Goal: Task Accomplishment & Management: Complete application form

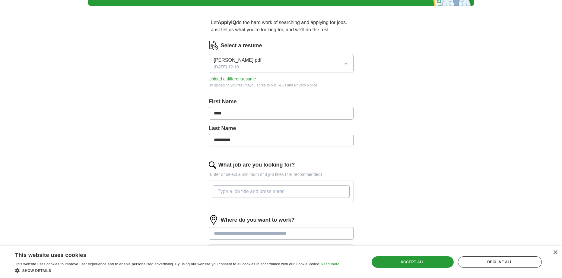
scroll to position [60, 0]
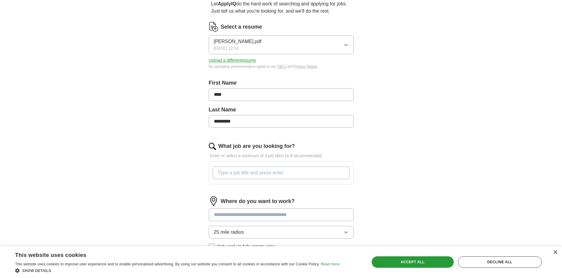
click at [323, 174] on input "What job are you looking for?" at bounding box center [281, 173] width 137 height 13
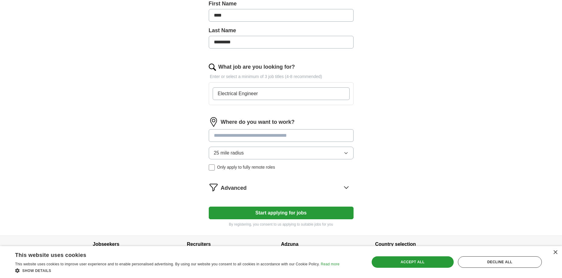
scroll to position [151, 0]
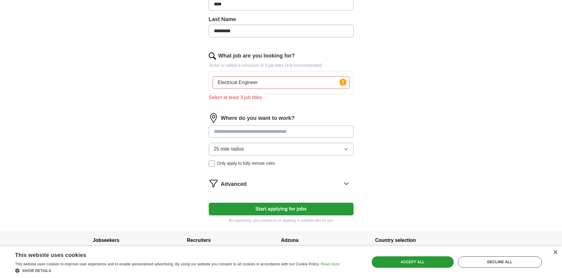
click at [323, 126] on input at bounding box center [281, 132] width 145 height 13
click at [294, 83] on input "Electrical Engineer" at bounding box center [281, 82] width 137 height 13
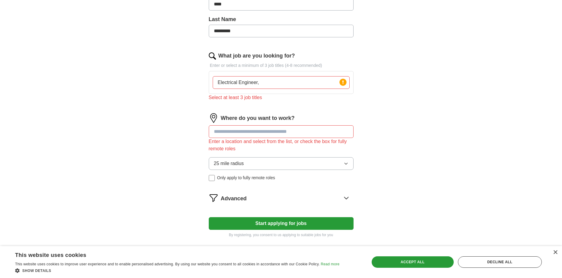
type input "Electrical Engineer"
click at [262, 129] on input at bounding box center [281, 132] width 145 height 13
type input "*"
click at [262, 149] on div "Enter a location and select from the list, or check the box for fully remote ro…" at bounding box center [281, 145] width 145 height 14
click at [258, 134] on input "******" at bounding box center [281, 132] width 145 height 13
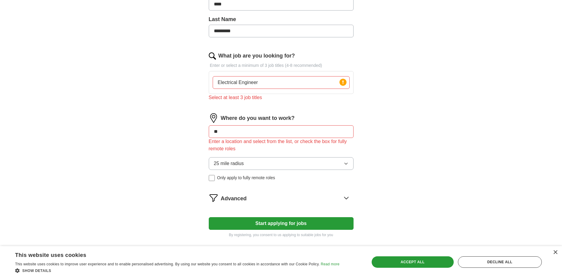
type input "*"
click at [215, 178] on label "Only apply to fully remote roles" at bounding box center [281, 178] width 145 height 6
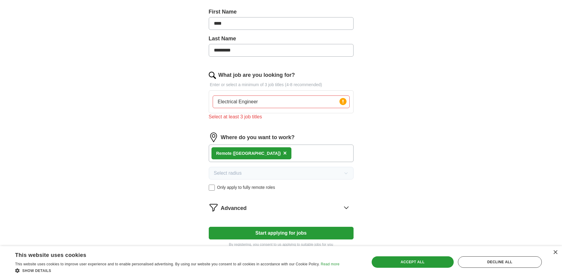
scroll to position [121, 0]
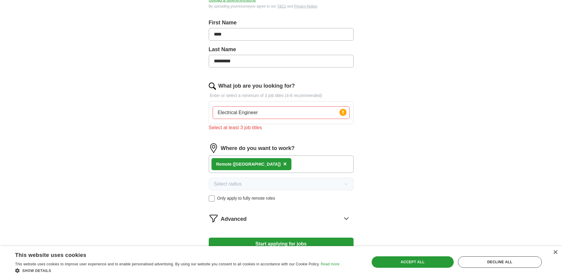
click at [283, 111] on input "Electrical Engineer" at bounding box center [281, 113] width 137 height 13
click at [71, 152] on div "ApplyIQ Let ApplyIQ do the hard work of searching and applying for jobs. Just t…" at bounding box center [281, 82] width 562 height 369
click at [268, 114] on input "Electrical Engineer" at bounding box center [281, 113] width 137 height 13
click at [307, 113] on input "Electrical Engineer, Electronics Engineer, System Integrator" at bounding box center [281, 113] width 137 height 13
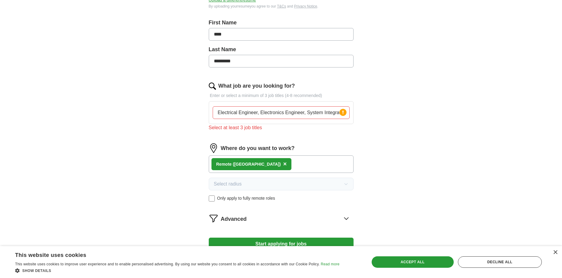
scroll to position [0, 0]
type input "Electrical Engineer"
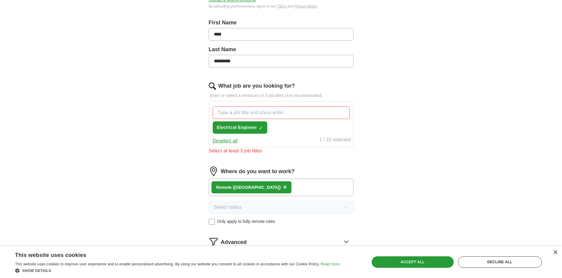
click at [186, 144] on div "Let ApplyIQ do the hard work of searching and applying for jobs. Just tell us w…" at bounding box center [281, 111] width 193 height 359
click at [236, 112] on input "What job are you looking for?" at bounding box center [281, 113] width 137 height 13
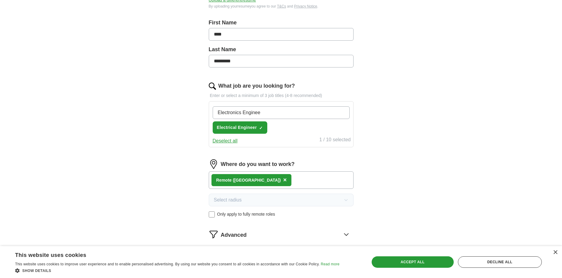
type input "Electronics Engineer"
type input "System Integrator"
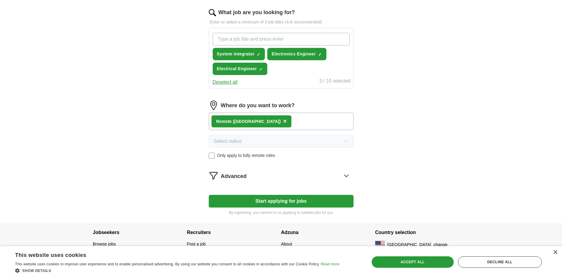
scroll to position [201, 0]
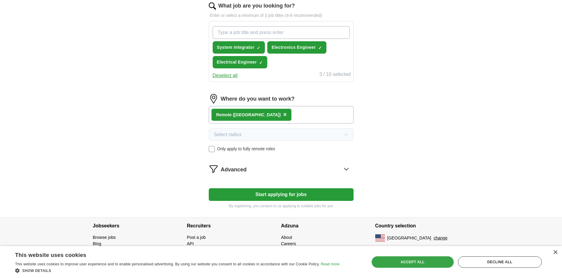
click at [444, 259] on div "Accept all" at bounding box center [413, 262] width 82 height 11
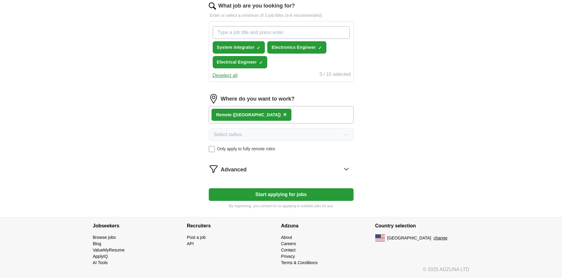
click at [330, 198] on button "Start applying for jobs" at bounding box center [281, 195] width 145 height 13
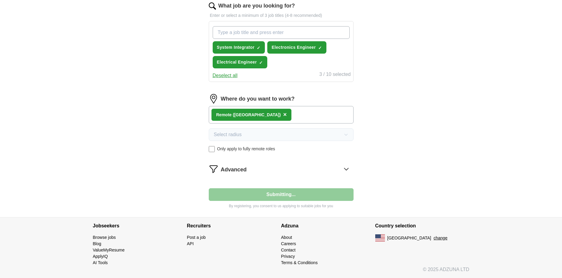
select select "**"
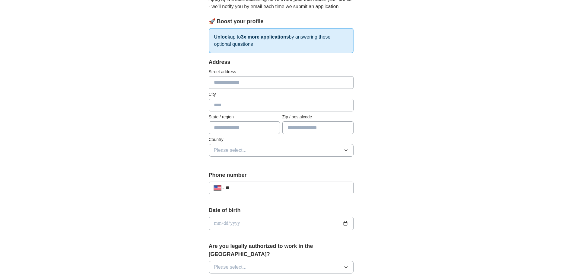
scroll to position [22, 0]
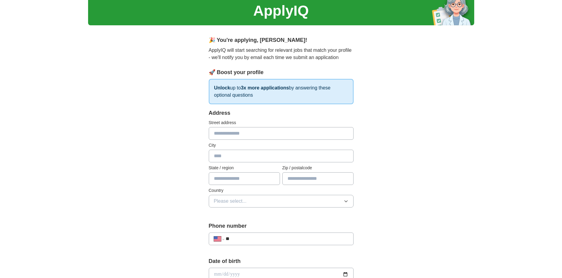
click at [219, 132] on input "text" at bounding box center [281, 133] width 145 height 13
type input "**********"
type input "*********"
type input "**********"
type input "*****"
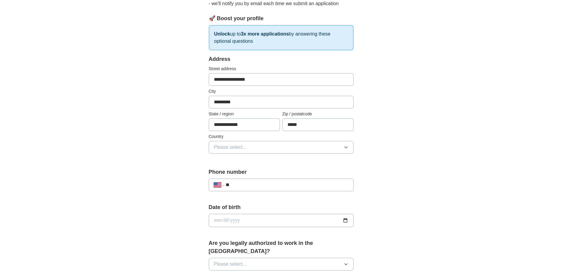
scroll to position [82, 0]
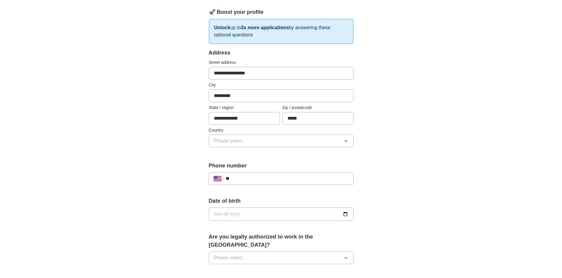
click at [229, 139] on span "Please select..." at bounding box center [230, 141] width 33 height 7
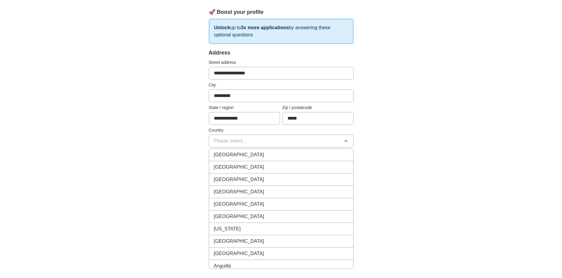
click at [236, 166] on span "United States" at bounding box center [239, 167] width 50 height 7
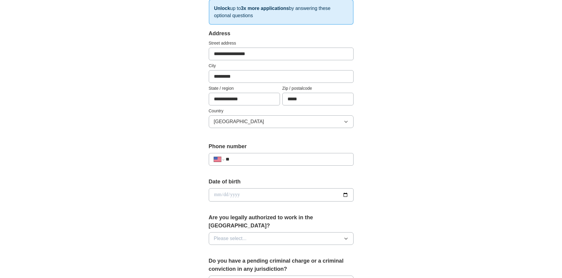
scroll to position [113, 0]
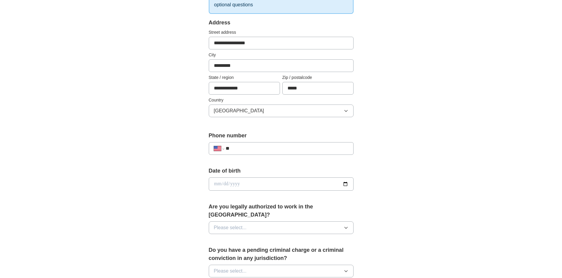
click at [253, 147] on input "**" at bounding box center [287, 148] width 122 height 7
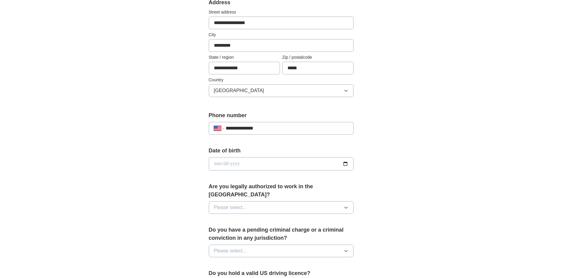
scroll to position [143, 0]
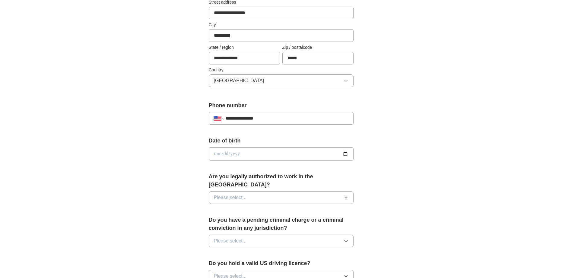
type input "**********"
click at [344, 152] on input "date" at bounding box center [281, 154] width 145 height 13
type input "**********"
click at [254, 154] on input "**********" at bounding box center [281, 154] width 145 height 13
click at [225, 153] on input "**********" at bounding box center [281, 154] width 145 height 13
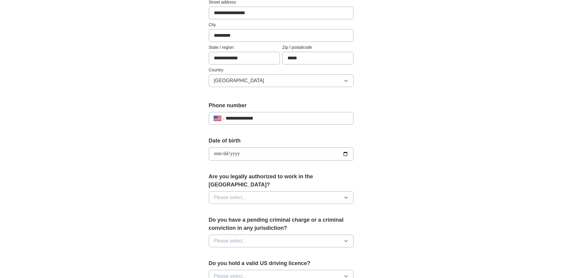
type input "**********"
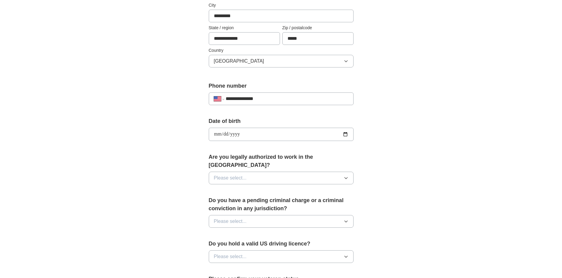
scroll to position [173, 0]
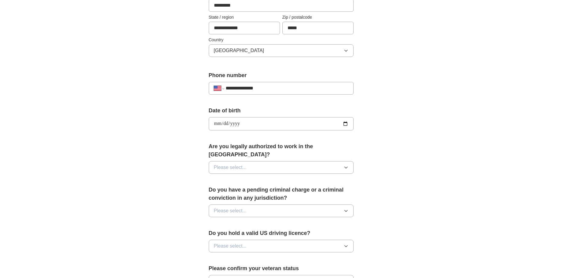
click at [347, 165] on icon "button" at bounding box center [346, 167] width 5 height 5
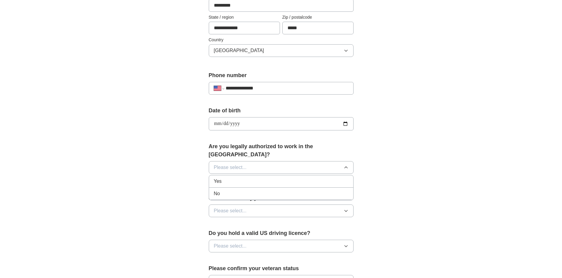
click at [294, 178] on div "Yes" at bounding box center [281, 181] width 135 height 7
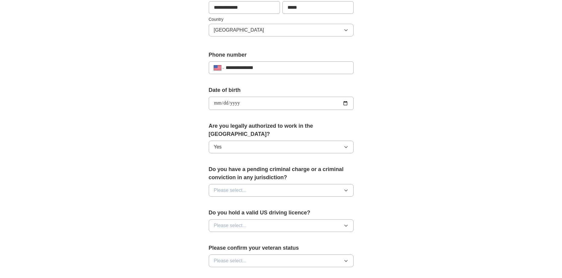
scroll to position [203, 0]
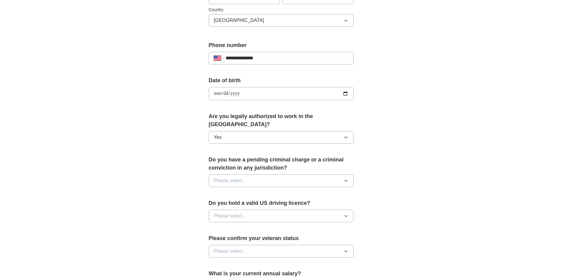
click at [345, 179] on icon "button" at bounding box center [346, 181] width 5 height 5
click at [293, 201] on li "No" at bounding box center [281, 207] width 144 height 12
drag, startPoint x: 161, startPoint y: 244, endPoint x: 184, endPoint y: 231, distance: 26.3
click at [163, 243] on div "**********" at bounding box center [281, 89] width 386 height 549
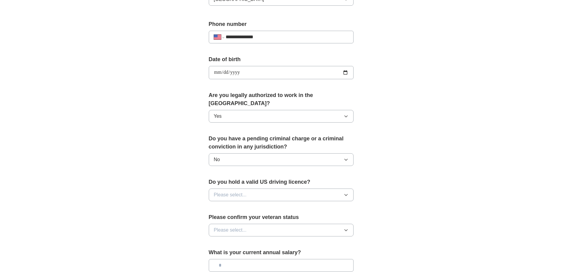
scroll to position [233, 0]
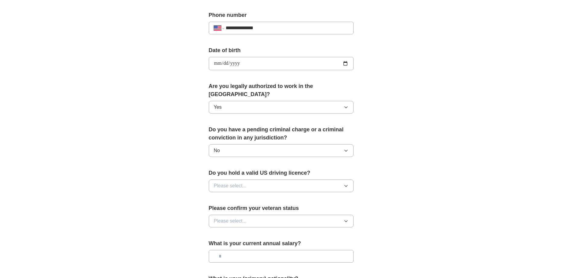
click at [352, 180] on button "Please select..." at bounding box center [281, 186] width 145 height 13
click at [288, 196] on div "Yes" at bounding box center [281, 199] width 135 height 7
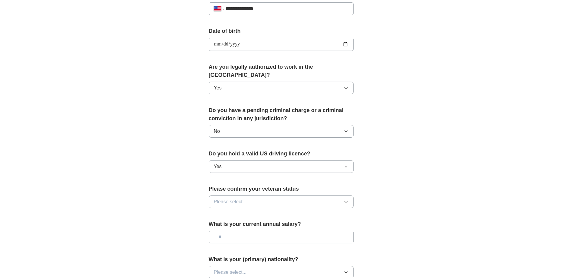
scroll to position [263, 0]
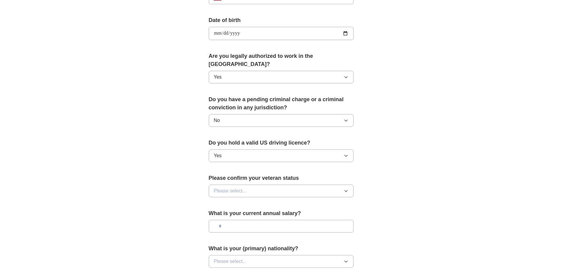
click at [338, 185] on button "Please select..." at bounding box center [281, 191] width 145 height 13
drag, startPoint x: 155, startPoint y: 252, endPoint x: 174, endPoint y: 244, distance: 20.5
click at [156, 252] on div "**********" at bounding box center [281, 29] width 386 height 549
click at [340, 185] on button "Please select..." at bounding box center [281, 191] width 145 height 13
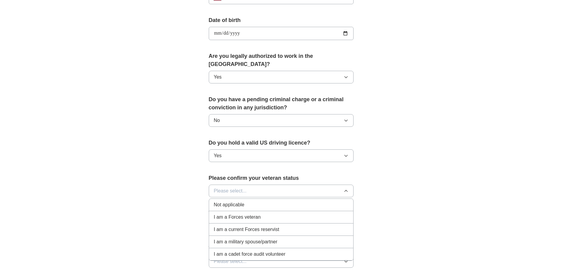
click at [318, 202] on div "Not applicable" at bounding box center [281, 205] width 135 height 7
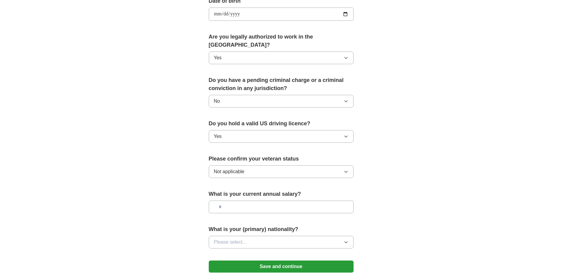
scroll to position [294, 0]
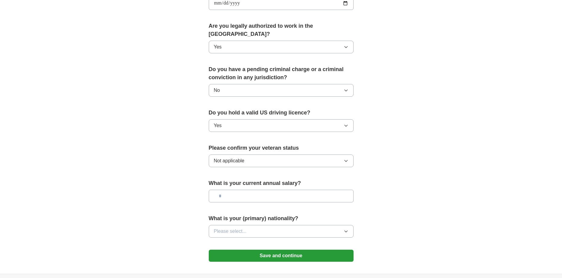
click at [309, 192] on input "text" at bounding box center [281, 196] width 145 height 13
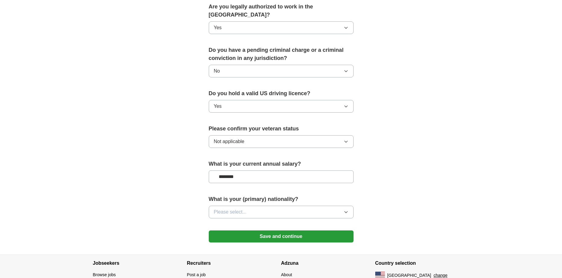
scroll to position [324, 0]
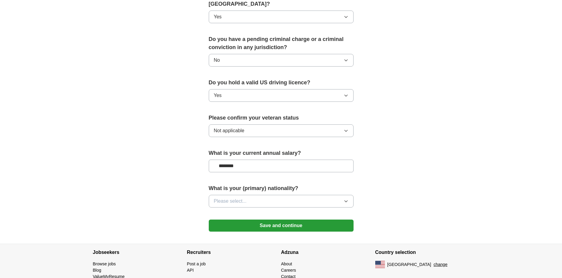
type input "********"
click at [348, 195] on button "Please select..." at bounding box center [281, 201] width 145 height 13
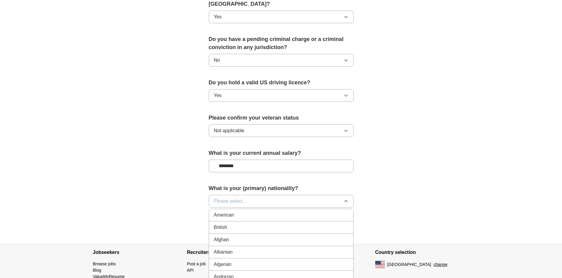
click at [312, 212] on div "American" at bounding box center [281, 215] width 135 height 7
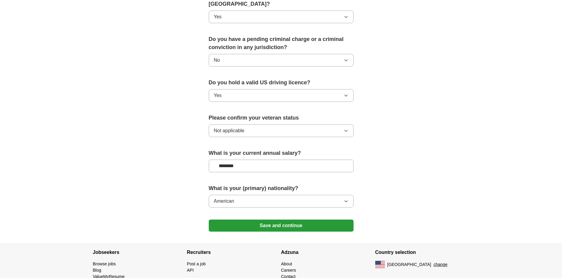
click at [310, 220] on button "Save and continue" at bounding box center [281, 226] width 145 height 12
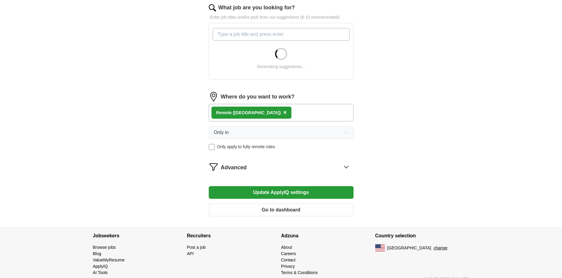
scroll to position [209, 0]
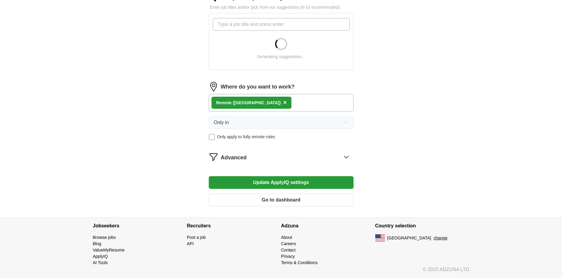
click at [344, 158] on icon at bounding box center [347, 157] width 10 height 10
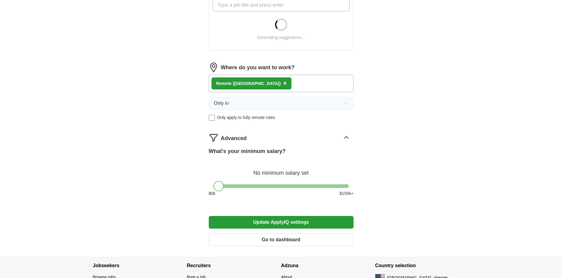
scroll to position [239, 0]
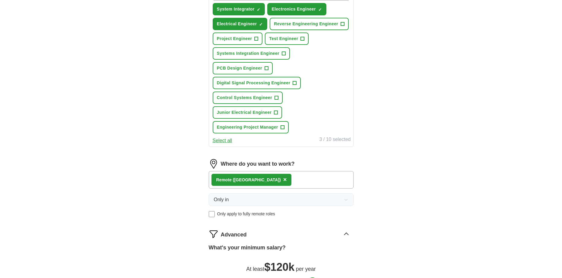
drag, startPoint x: 219, startPoint y: 175, endPoint x: 313, endPoint y: 183, distance: 94.4
click at [313, 183] on form "Select a resume [PERSON_NAME].pdf [DATE] 16:10 Upload a different resume By upl…" at bounding box center [281, 95] width 145 height 505
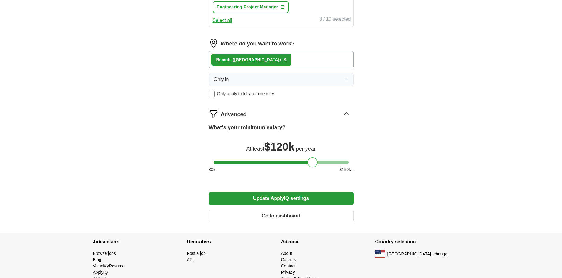
scroll to position [360, 0]
click at [315, 199] on button "Update ApplyIQ settings" at bounding box center [281, 198] width 145 height 13
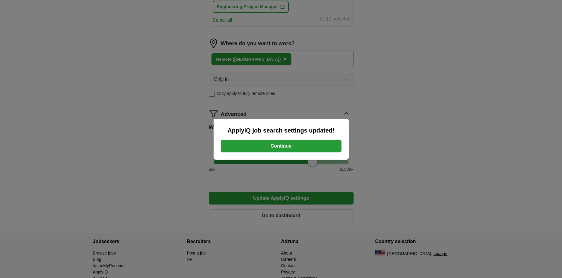
click at [297, 148] on button "Continue" at bounding box center [281, 146] width 121 height 13
